Goal: Task Accomplishment & Management: Complete application form

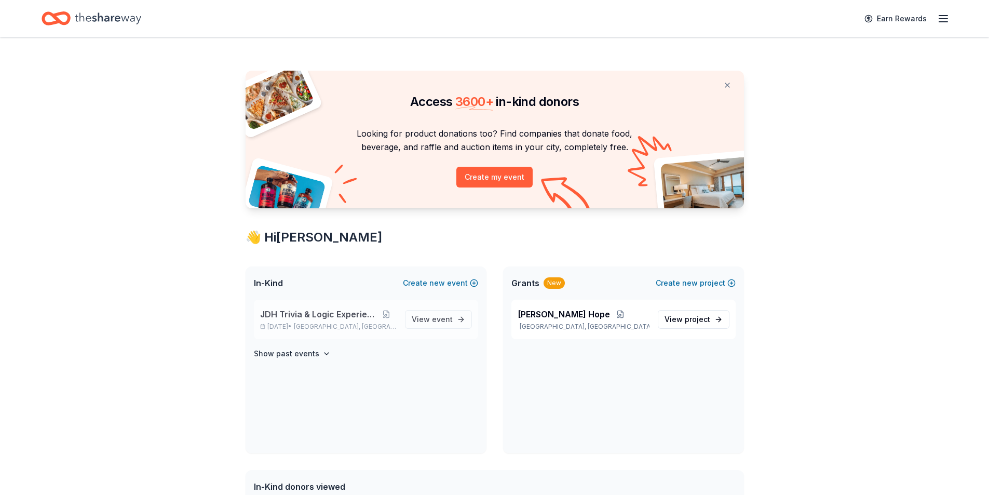
click at [324, 320] on div "JDH Trivia & Logic Experience [DATE] • [GEOGRAPHIC_DATA], [GEOGRAPHIC_DATA]" at bounding box center [328, 319] width 136 height 23
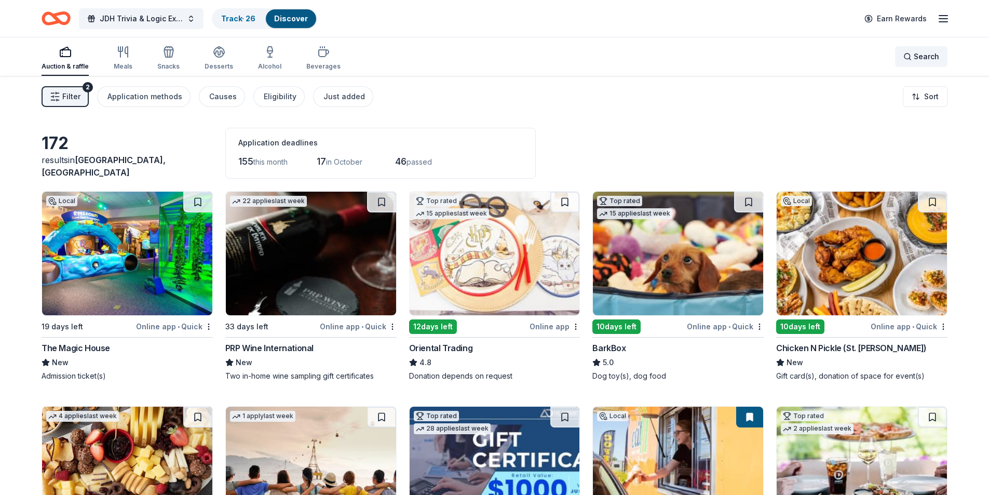
click at [915, 57] on span "Search" at bounding box center [925, 56] width 25 height 12
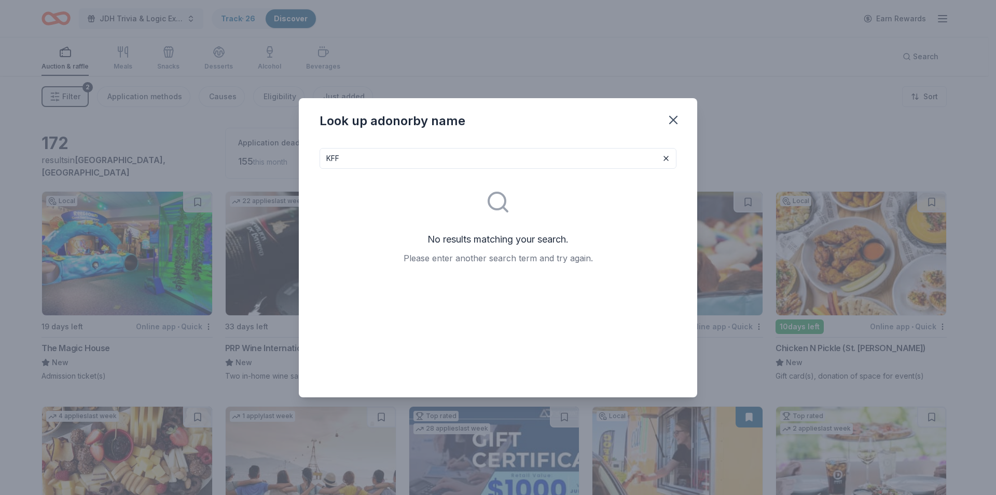
type input "KFF"
click at [673, 124] on icon "button" at bounding box center [673, 120] width 15 height 15
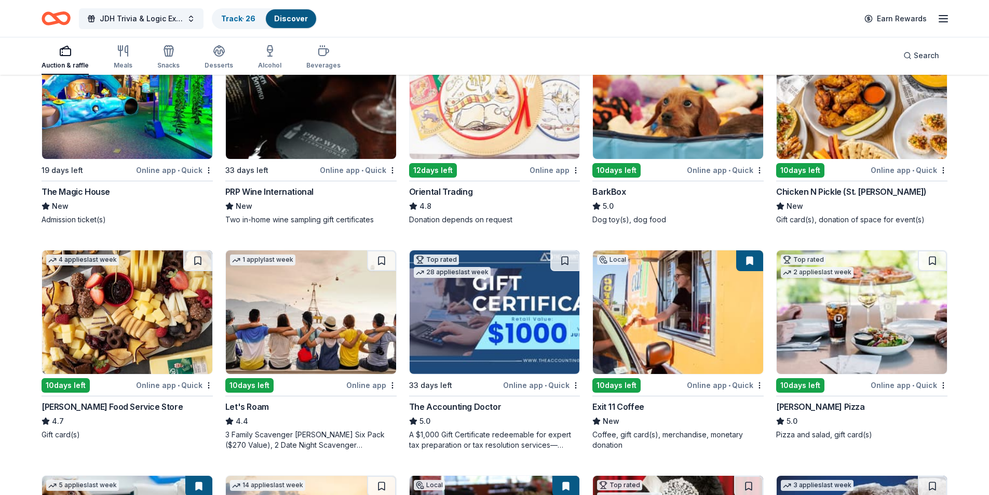
scroll to position [259, 0]
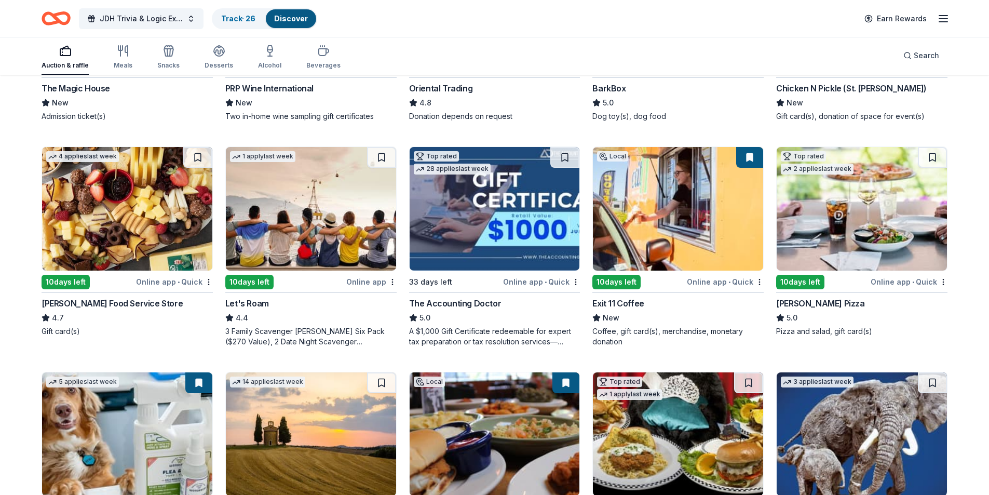
click at [614, 305] on div "Exit 11 Coffee" at bounding box center [617, 303] width 51 height 12
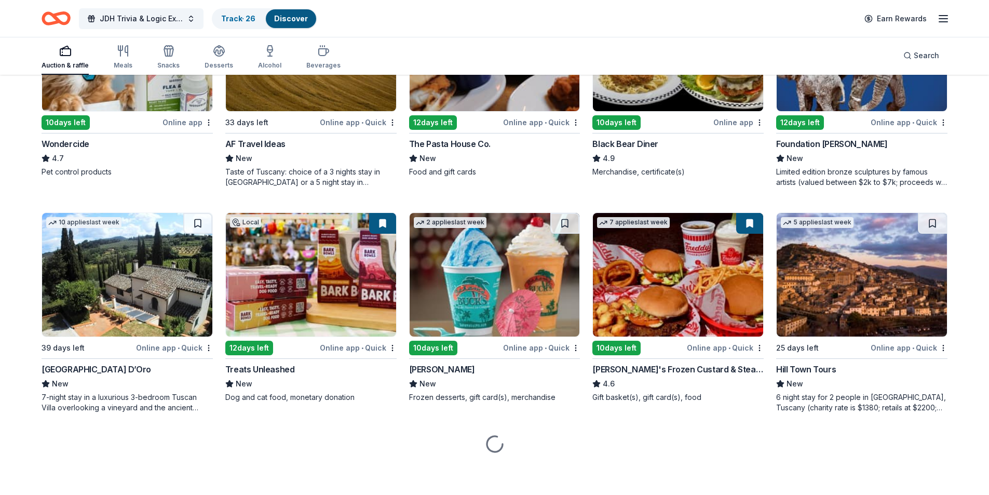
scroll to position [645, 0]
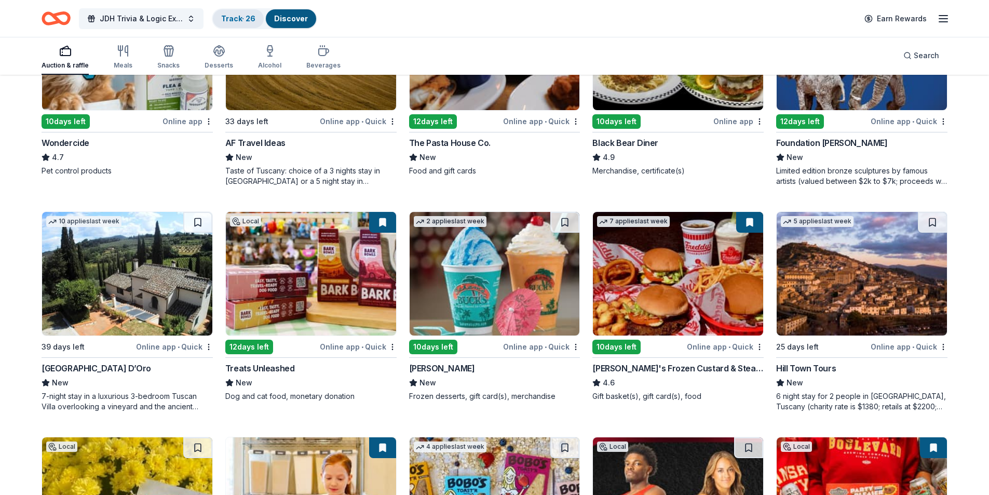
click at [247, 16] on link "Track · 26" at bounding box center [238, 18] width 34 height 9
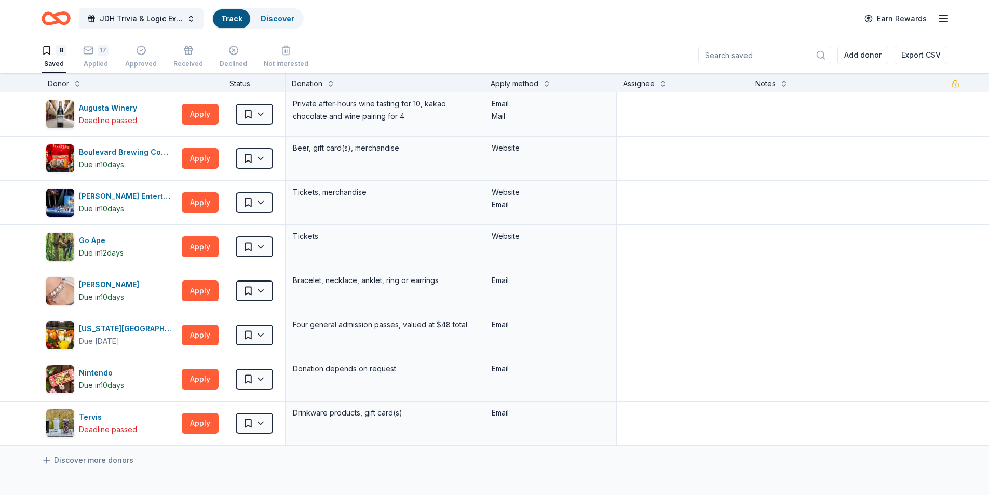
scroll to position [1, 0]
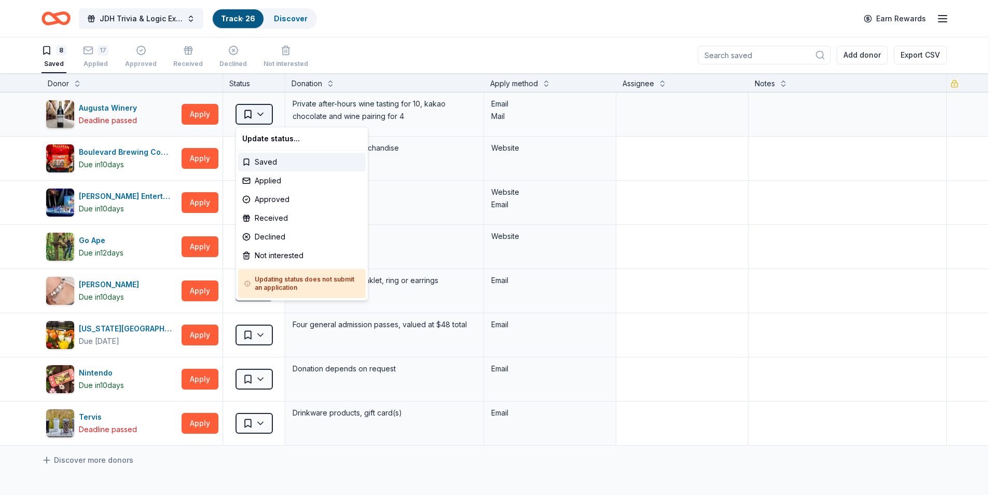
click at [266, 112] on html "JDH Trivia & Logic Experience Track · 26 Discover Earn Rewards 8 Saved 17 Appli…" at bounding box center [498, 246] width 996 height 495
click at [255, 261] on div "Not interested" at bounding box center [302, 255] width 128 height 19
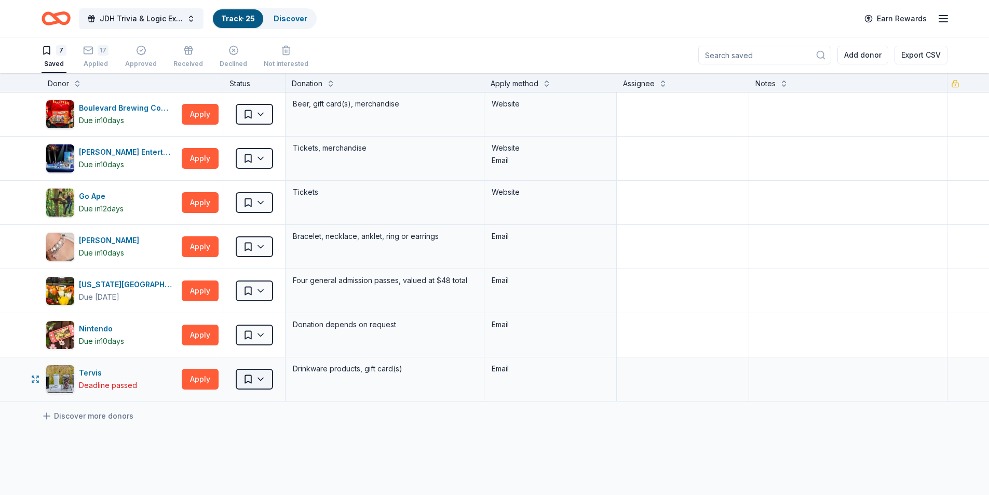
click at [265, 377] on html "JDH Trivia & Logic Experience Track · 25 Discover Earn Rewards 7 Saved 17 Appli…" at bounding box center [494, 246] width 989 height 495
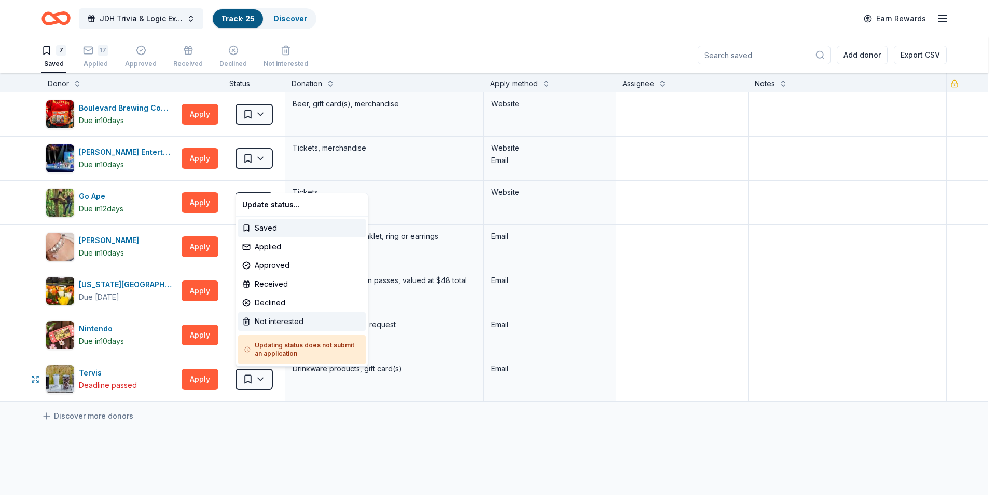
click at [274, 323] on div "Not interested" at bounding box center [302, 321] width 128 height 19
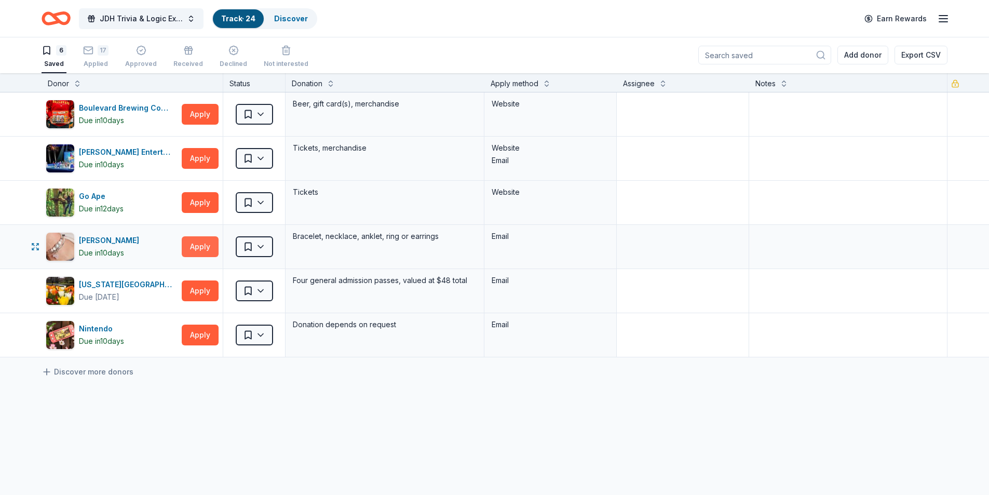
click at [207, 250] on button "Apply" at bounding box center [200, 246] width 37 height 21
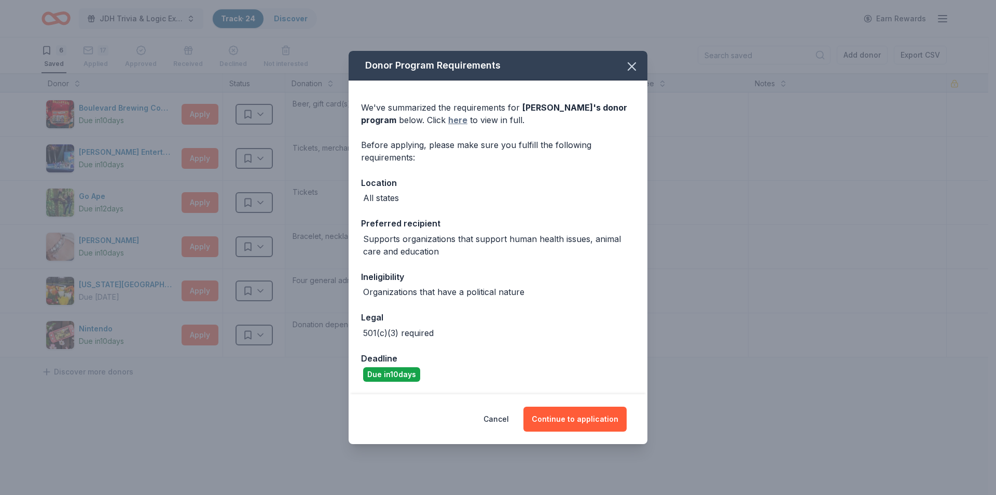
click at [457, 121] on link "here" at bounding box center [457, 120] width 19 height 12
click at [571, 421] on button "Continue to application" at bounding box center [575, 418] width 103 height 25
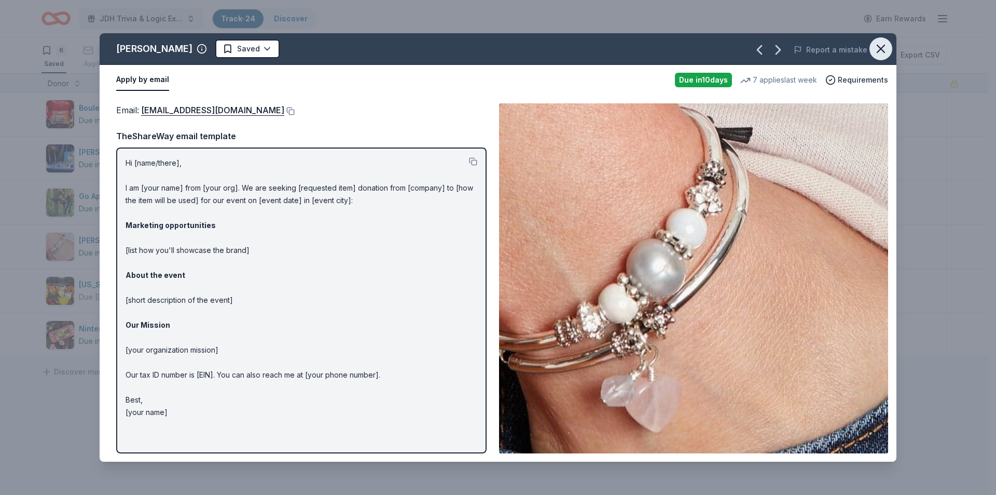
click at [881, 45] on icon "button" at bounding box center [881, 49] width 15 height 15
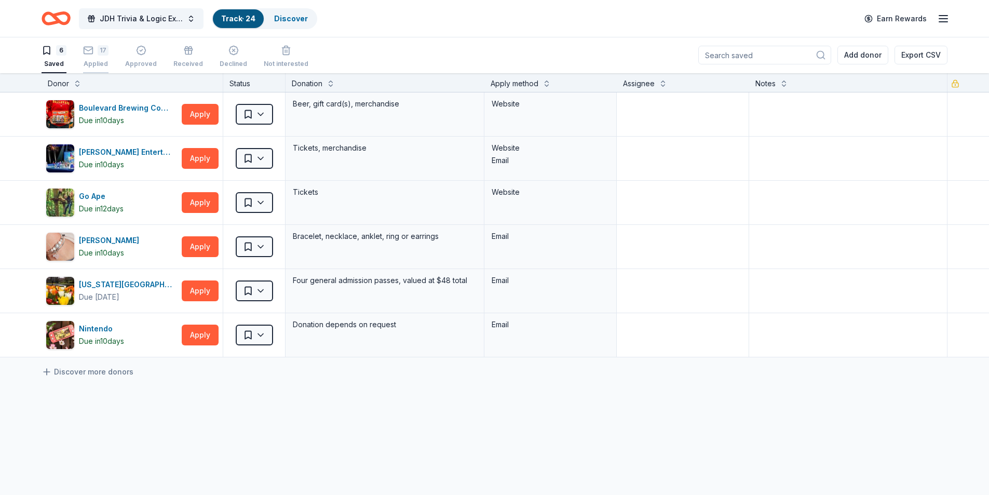
click at [93, 54] on icon "button" at bounding box center [88, 50] width 10 height 10
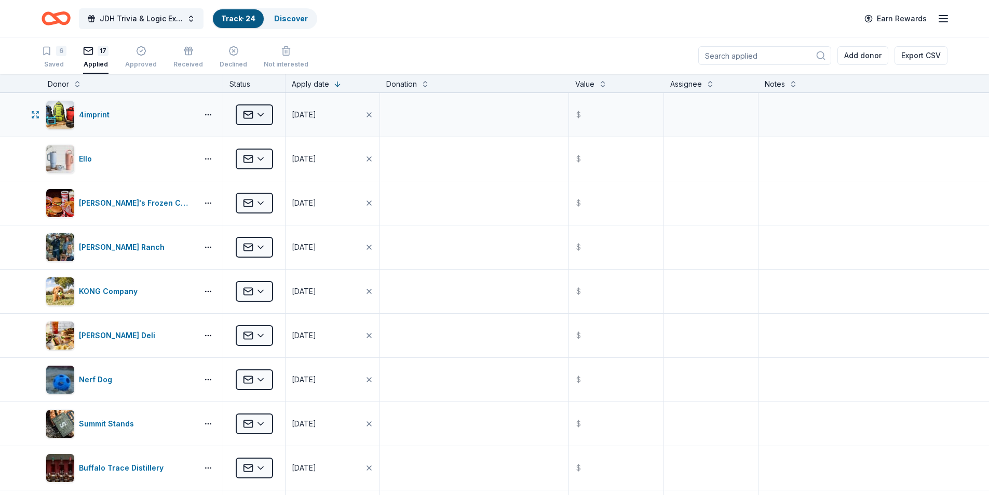
click at [265, 112] on html "JDH Trivia & Logic Experience Track · 24 Discover Earn Rewards 6 Saved 17 Appli…" at bounding box center [494, 247] width 989 height 495
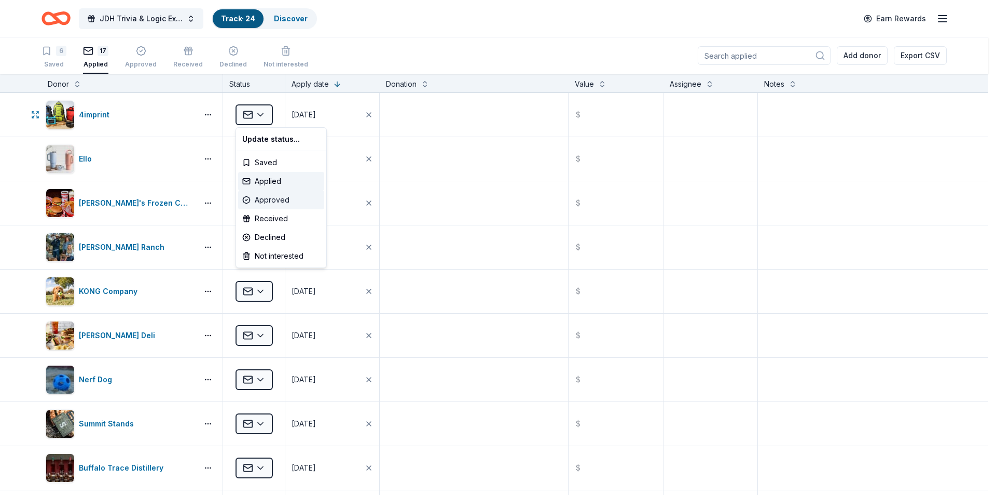
click at [269, 202] on div "Approved" at bounding box center [281, 199] width 86 height 19
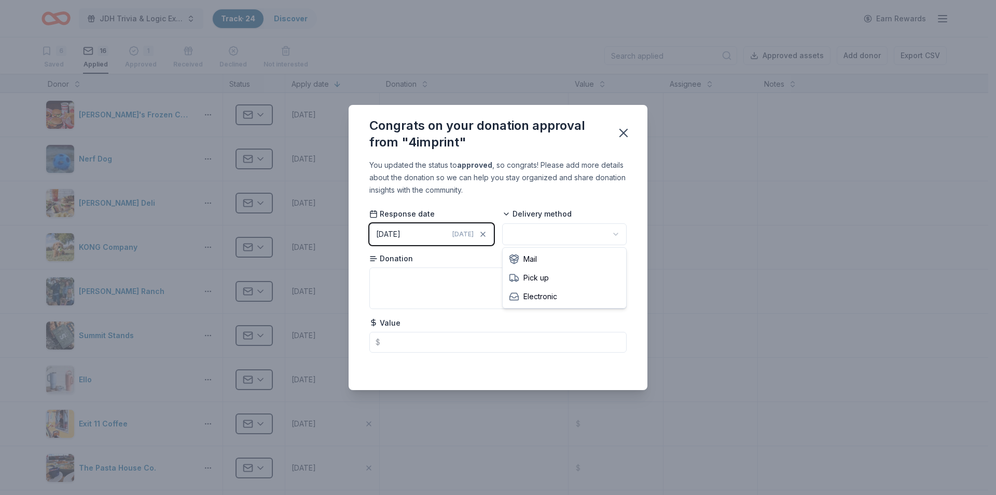
click at [621, 235] on html "JDH Trivia & Logic Experience Track · 24 Discover Earn Rewards 6 Saved 16 Appli…" at bounding box center [498, 247] width 996 height 495
click at [385, 281] on textarea at bounding box center [498, 288] width 257 height 42
type textarea "a"
type textarea "$"
type textarea "o"
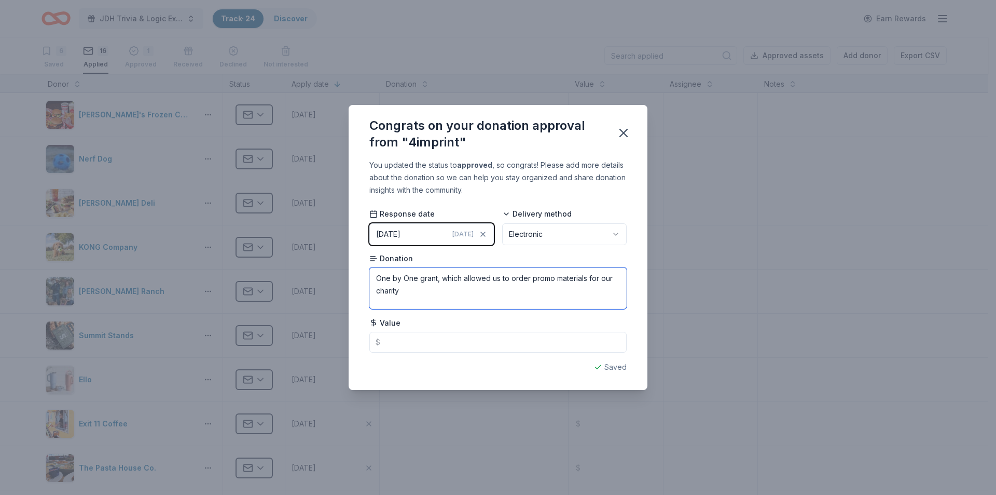
type textarea "One by One grant, which allowed us to order promo materials for our charity"
click at [399, 340] on input "text" at bounding box center [498, 342] width 257 height 21
type input "500.00"
click at [625, 132] on icon "button" at bounding box center [623, 132] width 7 height 7
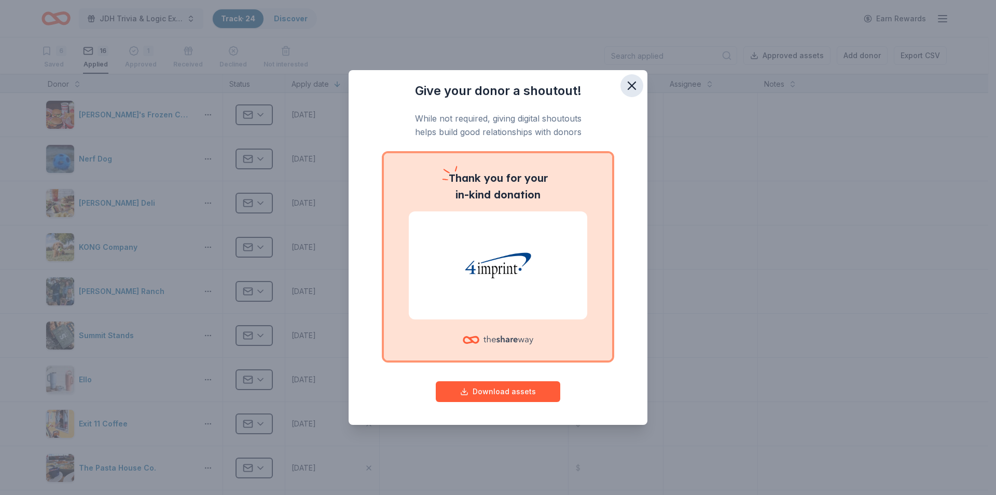
click at [632, 87] on icon "button" at bounding box center [631, 85] width 7 height 7
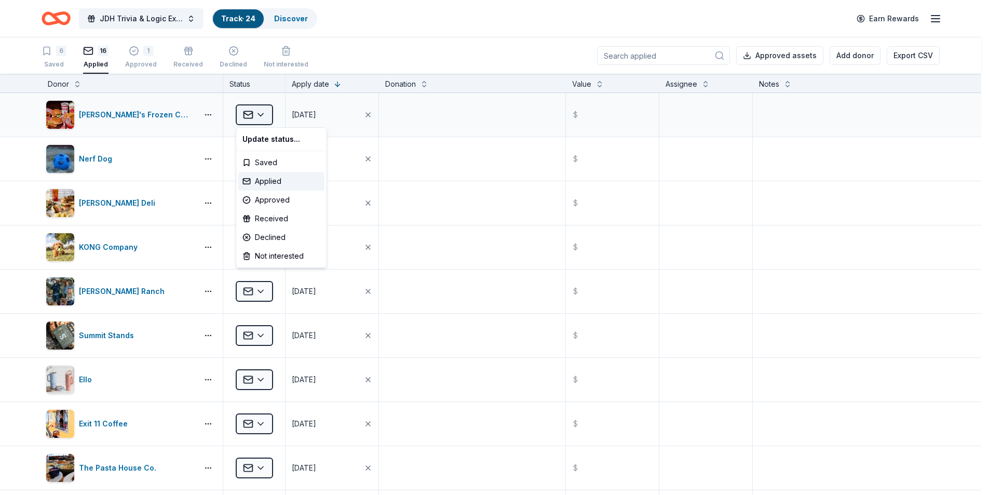
click at [262, 112] on html "JDH Trivia & Logic Experience Track · 24 Discover Earn Rewards 6 Saved 16 Appli…" at bounding box center [494, 247] width 989 height 495
click at [482, 116] on html "JDH Trivia & Logic Experience Track · 24 Discover Earn Rewards 6 Saved 16 Appli…" at bounding box center [498, 247] width 996 height 495
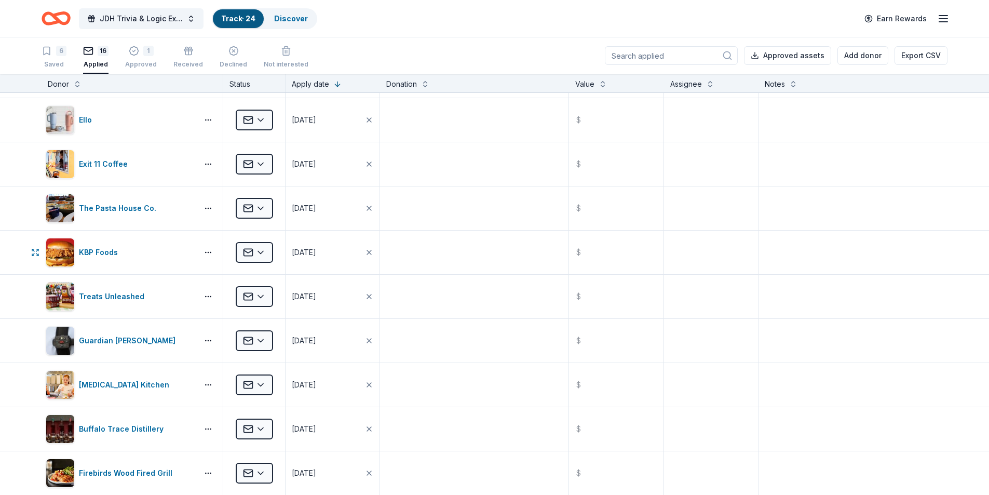
scroll to position [311, 0]
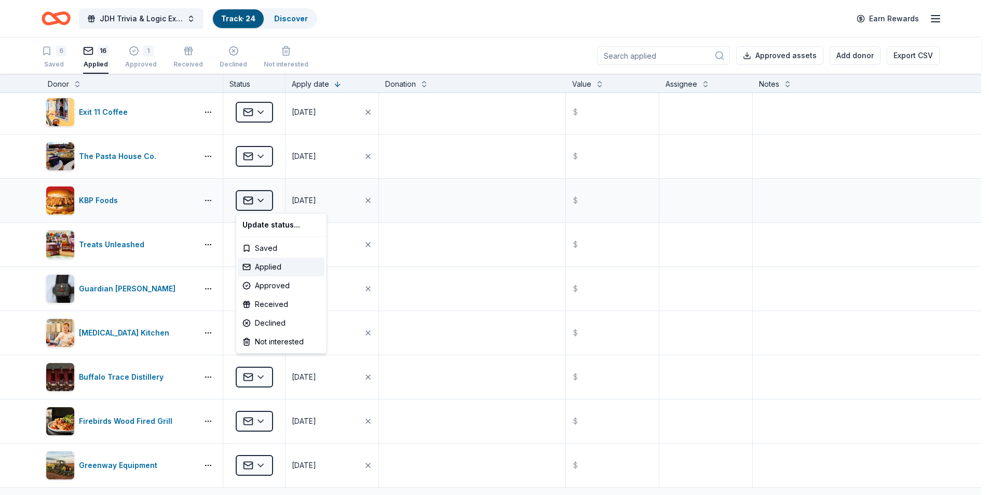
click at [267, 200] on html "JDH Trivia & Logic Experience Track · 24 Discover Earn Rewards 6 Saved 16 Appli…" at bounding box center [494, 247] width 989 height 495
click at [268, 299] on div "Received" at bounding box center [281, 304] width 86 height 19
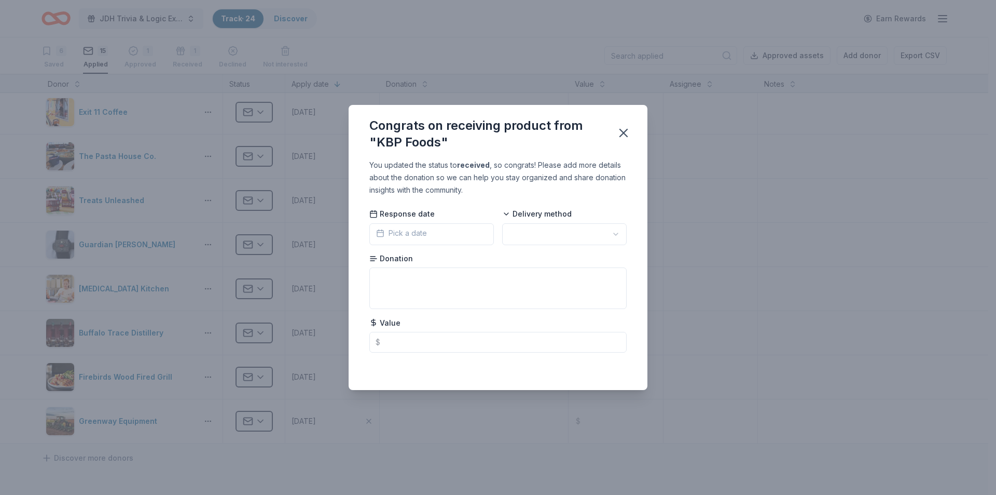
click at [419, 233] on span "Pick a date" at bounding box center [401, 233] width 51 height 12
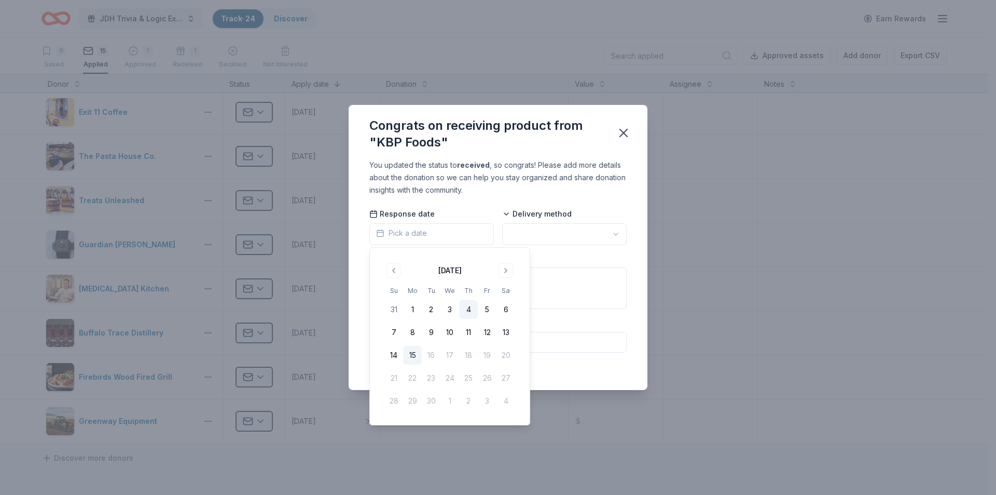
click at [464, 307] on button "4" at bounding box center [468, 309] width 19 height 19
click at [610, 236] on html "JDH Trivia & Logic Experience Track · 24 Discover Earn Rewards 6 Saved 15 Appli…" at bounding box center [498, 247] width 996 height 495
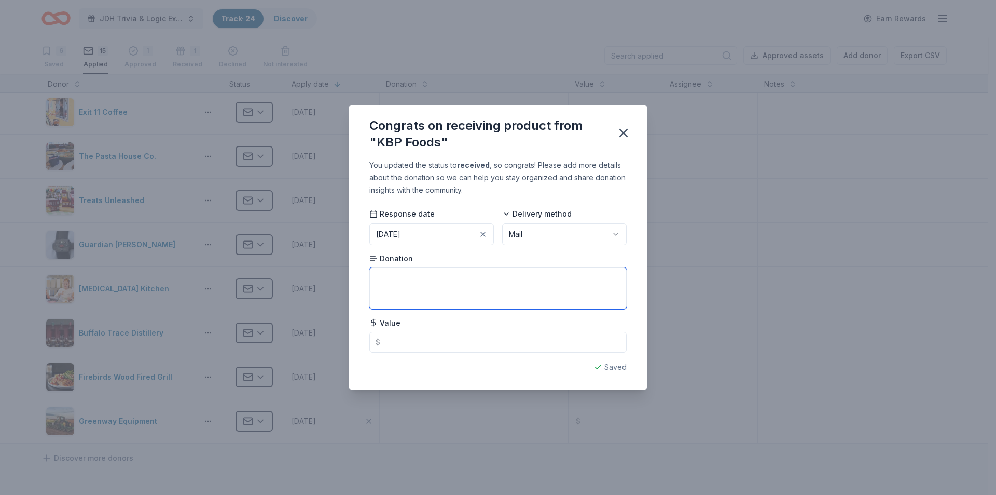
click at [408, 274] on textarea at bounding box center [498, 288] width 257 height 42
type textarea "Received to gift cards"
click at [619, 129] on icon "button" at bounding box center [624, 133] width 15 height 15
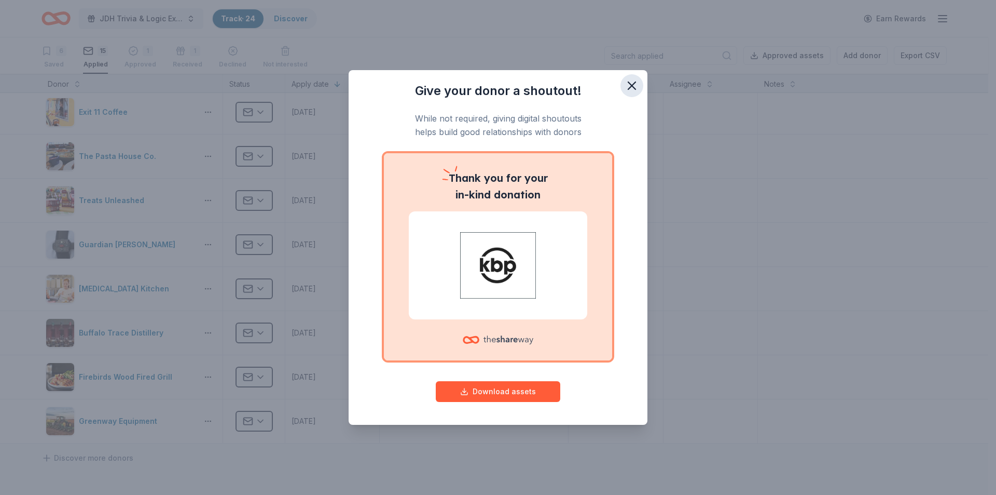
click at [634, 83] on icon "button" at bounding box center [631, 85] width 7 height 7
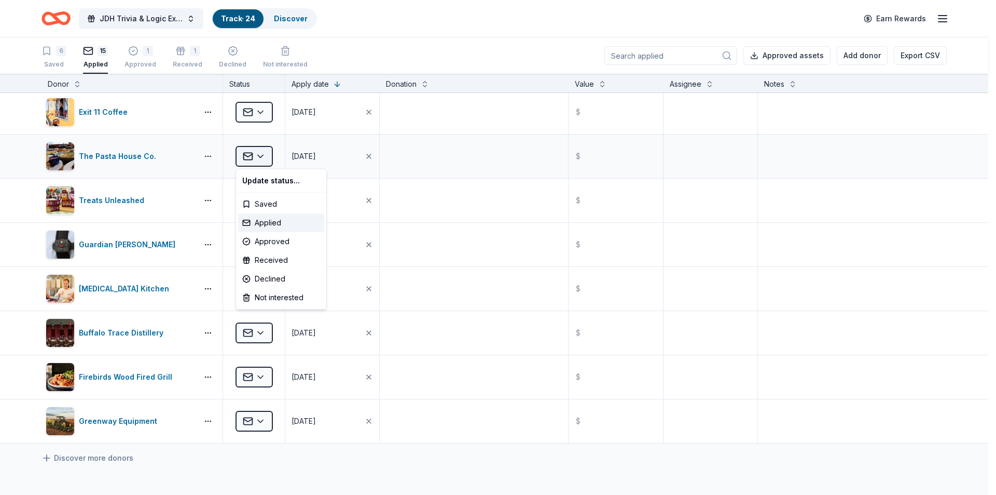
click at [260, 156] on html "JDH Trivia & Logic Experience Track · 24 Discover Earn Rewards 6 Saved 15 Appli…" at bounding box center [498, 247] width 996 height 495
click at [285, 260] on div "Received" at bounding box center [281, 260] width 86 height 19
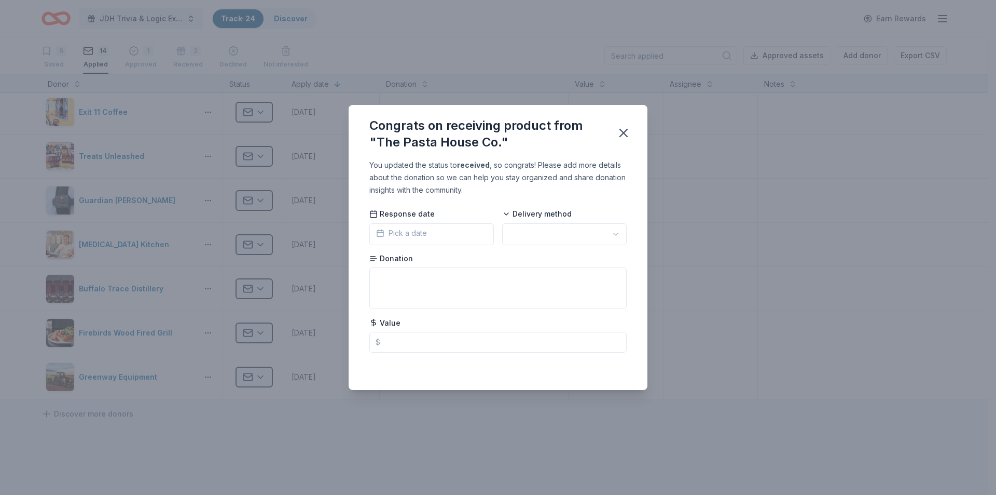
click at [455, 240] on button "Pick a date" at bounding box center [432, 234] width 125 height 22
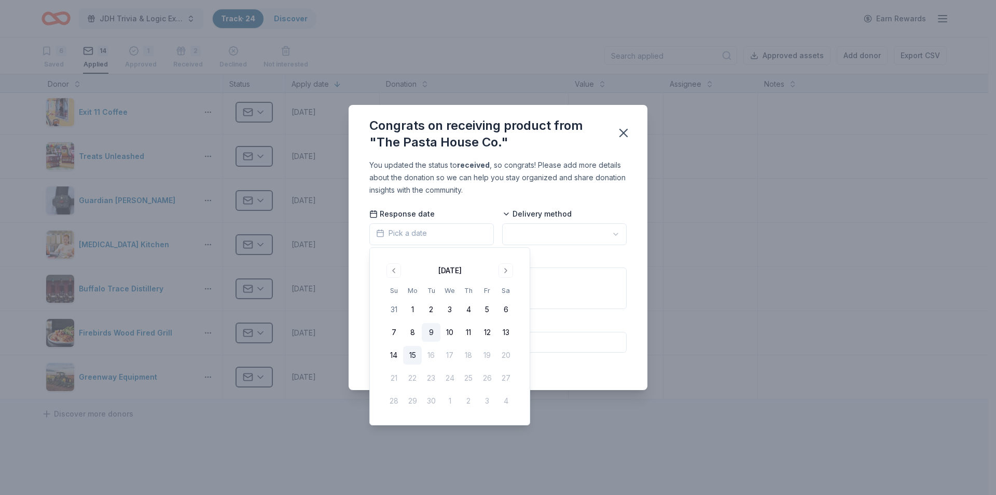
click at [425, 331] on button "9" at bounding box center [431, 332] width 19 height 19
click at [609, 227] on html "JDH Trivia & Logic Experience Track · 24 Discover Earn Rewards 6 Saved 14 Appli…" at bounding box center [498, 247] width 996 height 495
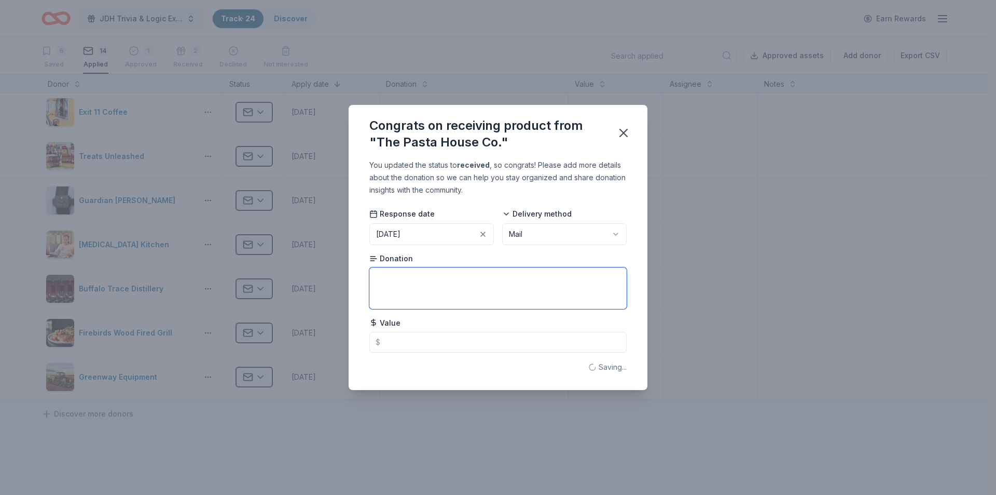
click at [423, 293] on textarea at bounding box center [498, 288] width 257 height 42
type textarea "Received 5 gift certificates, $10 each"
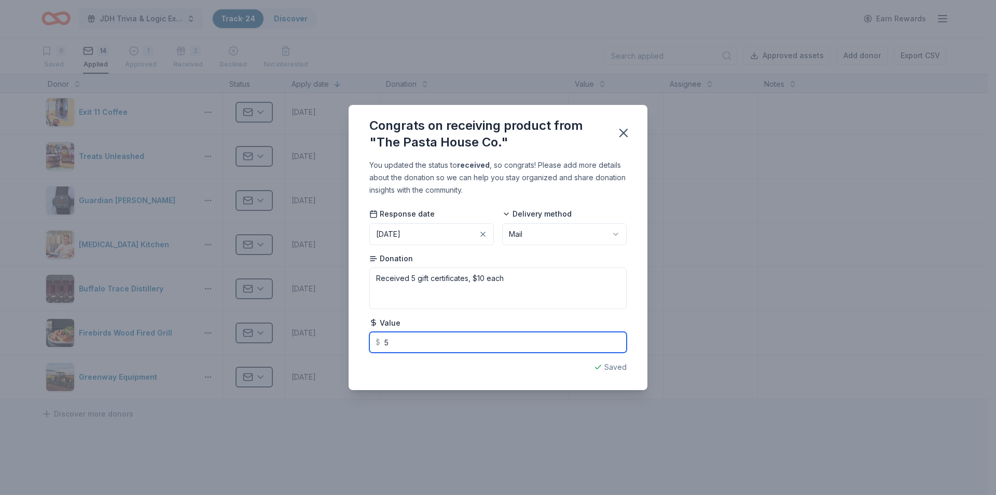
type input "50"
type textarea "Received 5 gift certificates, $10 eac"
type input "50.00"
click at [623, 174] on div "You updated the status to received , so congrats! Please add more details about…" at bounding box center [498, 177] width 257 height 37
click at [626, 136] on icon "button" at bounding box center [624, 133] width 15 height 15
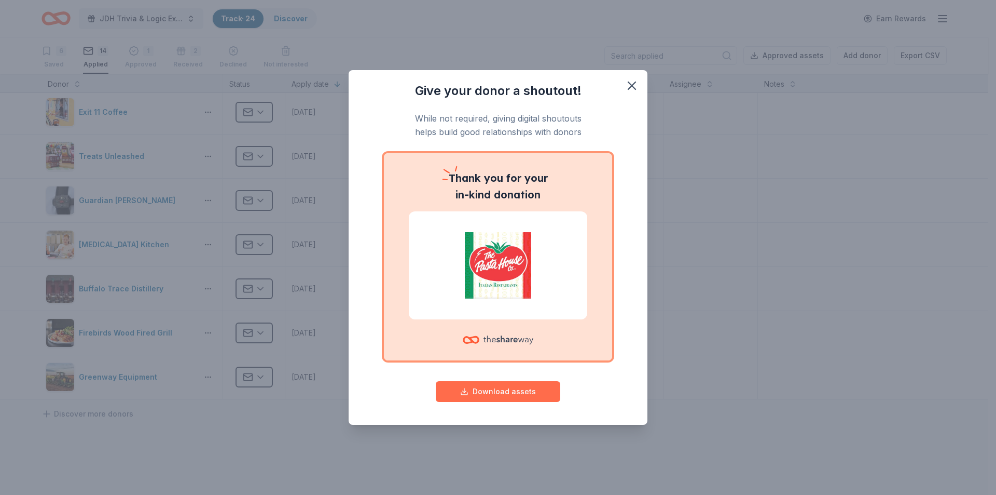
click at [513, 385] on button "Download assets" at bounding box center [498, 391] width 125 height 21
click at [633, 79] on icon "button" at bounding box center [632, 85] width 15 height 15
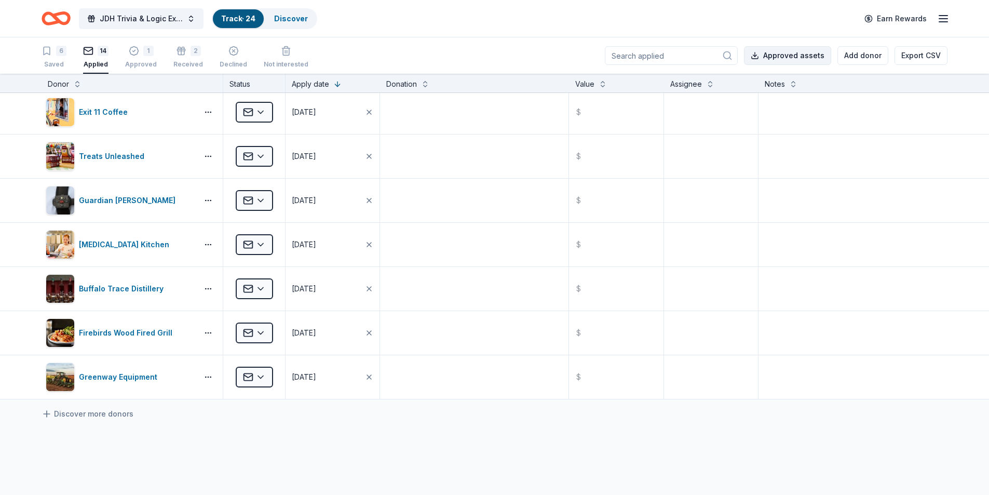
click at [801, 58] on button "Approved assets" at bounding box center [787, 55] width 87 height 19
click at [144, 53] on div "1" at bounding box center [148, 49] width 10 height 10
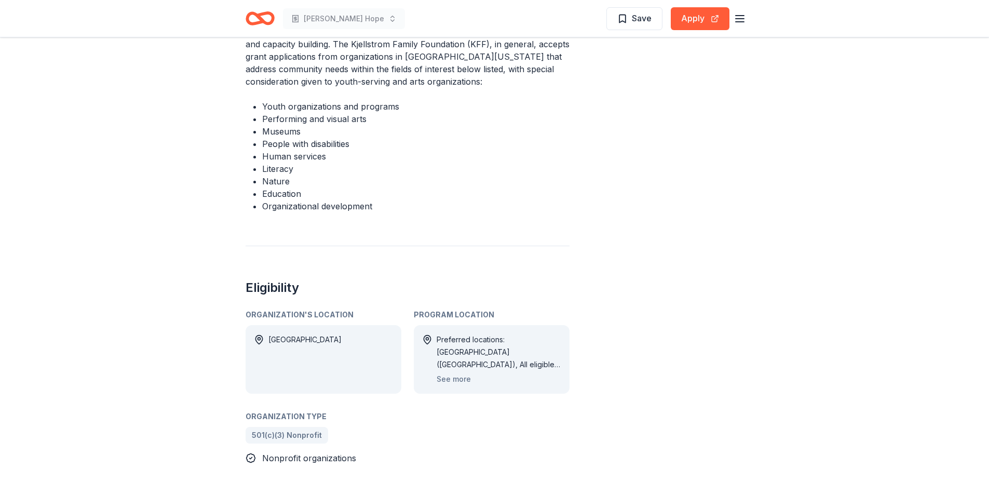
scroll to position [467, 0]
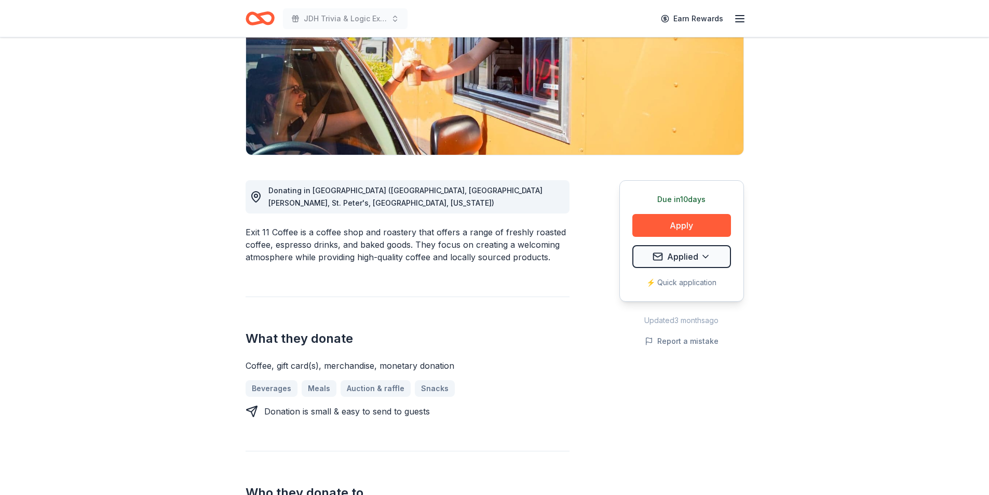
scroll to position [156, 0]
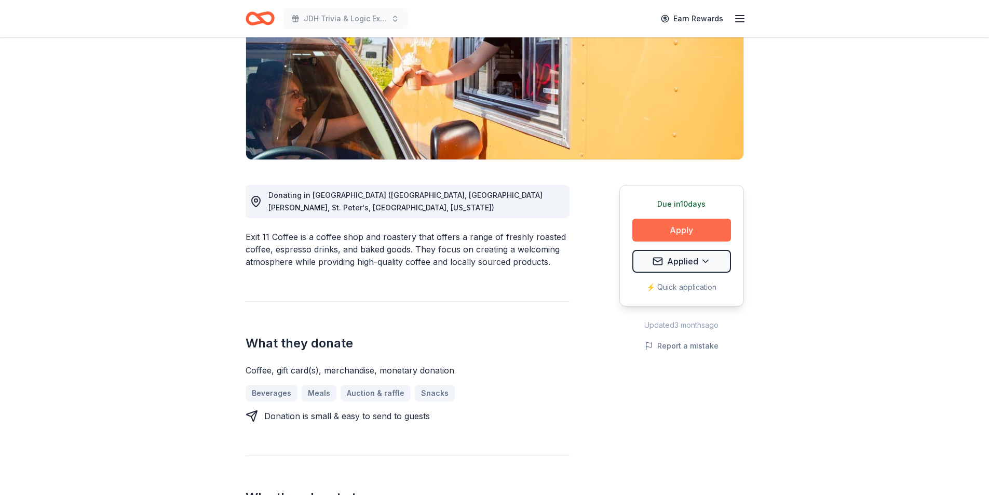
click at [687, 228] on button "Apply" at bounding box center [681, 229] width 99 height 23
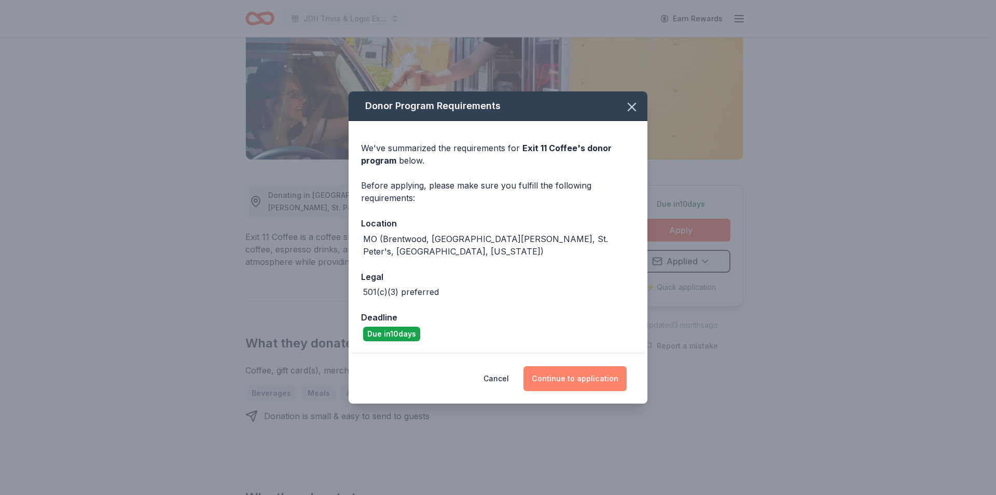
click at [582, 369] on button "Continue to application" at bounding box center [575, 378] width 103 height 25
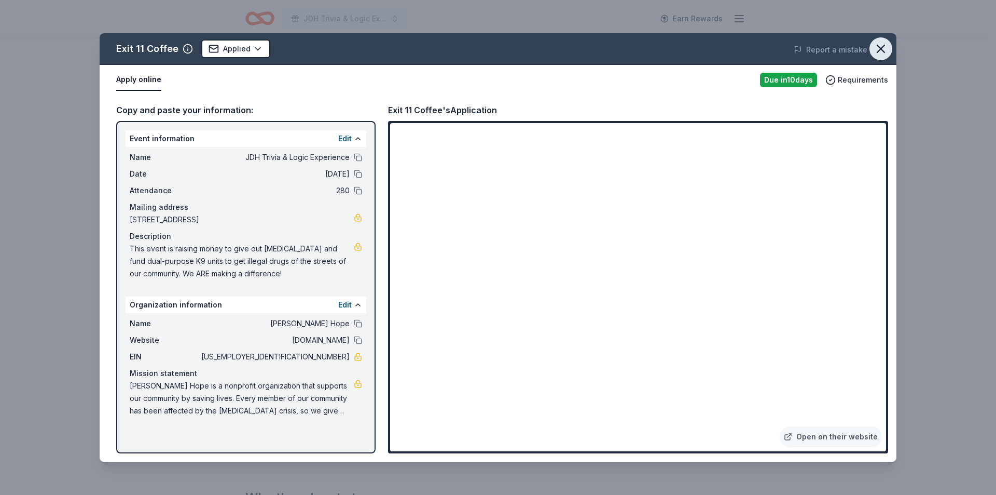
click at [880, 49] on icon "button" at bounding box center [881, 49] width 15 height 15
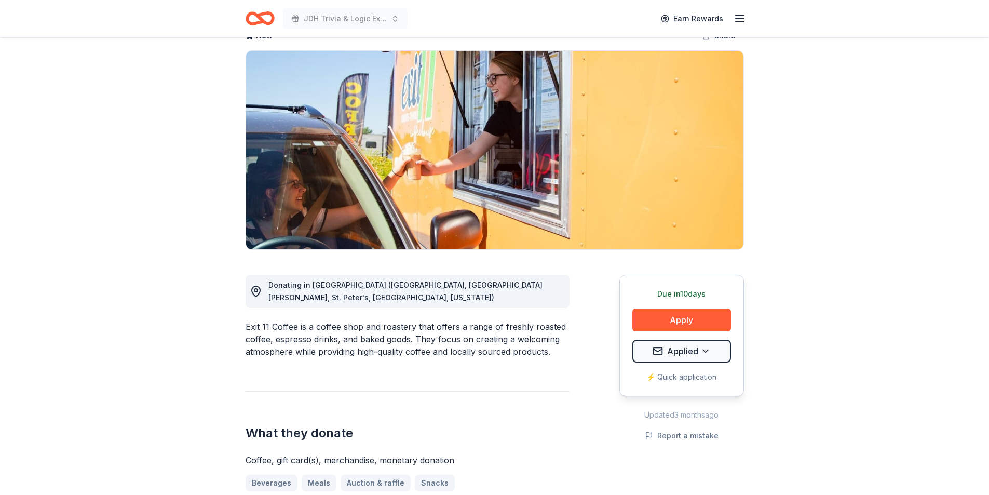
scroll to position [0, 0]
